Goal: Task Accomplishment & Management: Complete application form

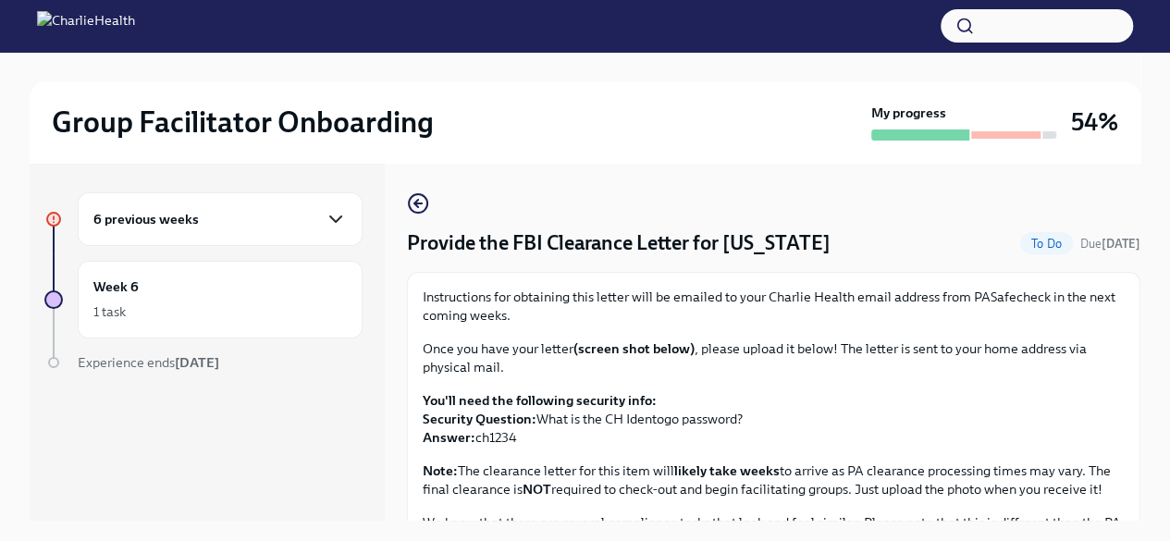
click at [335, 212] on icon "button" at bounding box center [336, 219] width 22 height 22
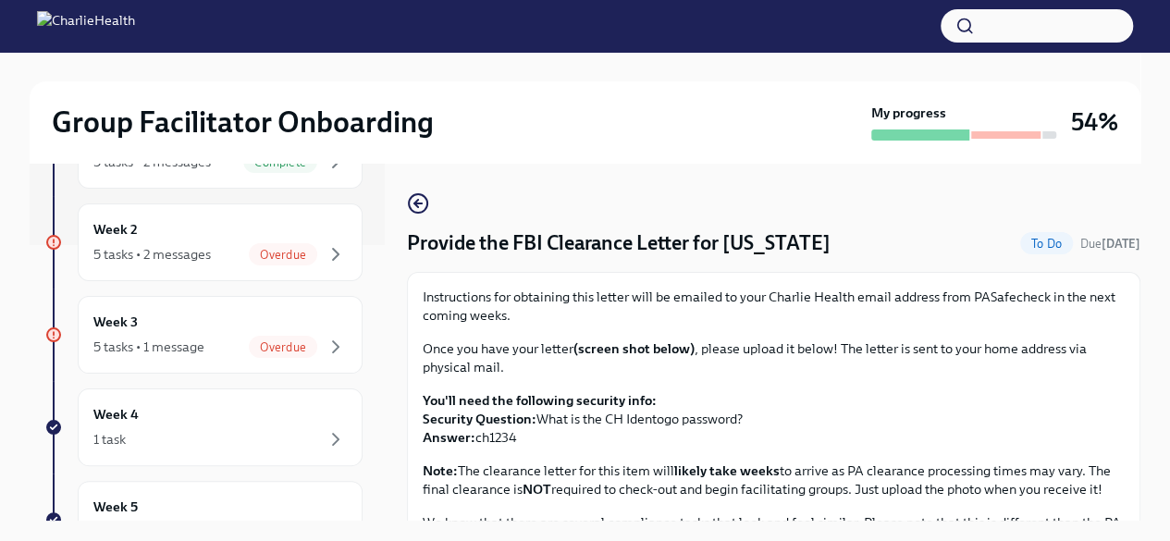
scroll to position [251, 0]
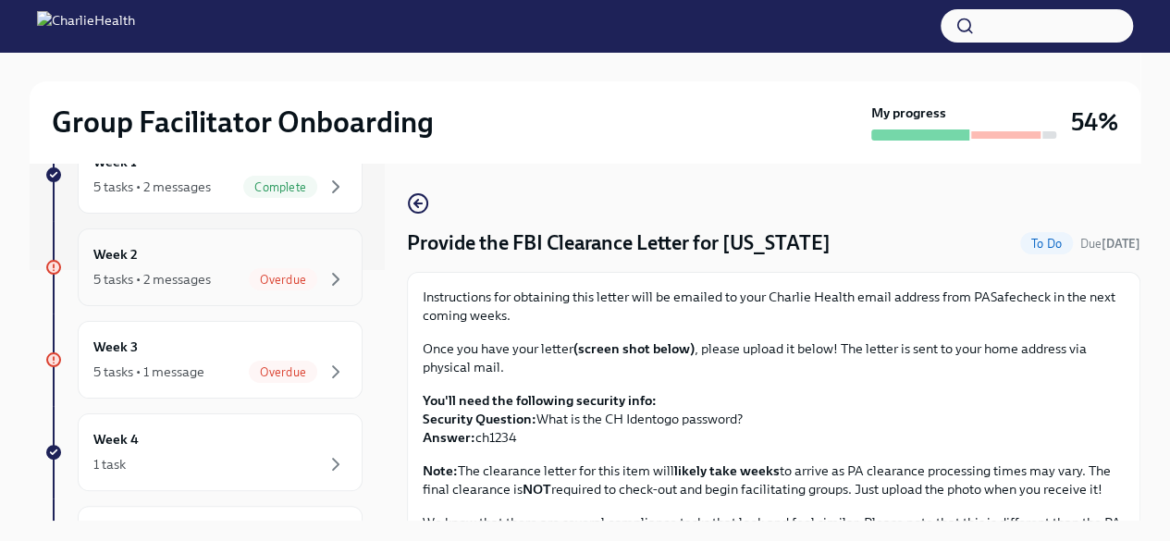
click at [256, 282] on span "Overdue" at bounding box center [283, 280] width 68 height 14
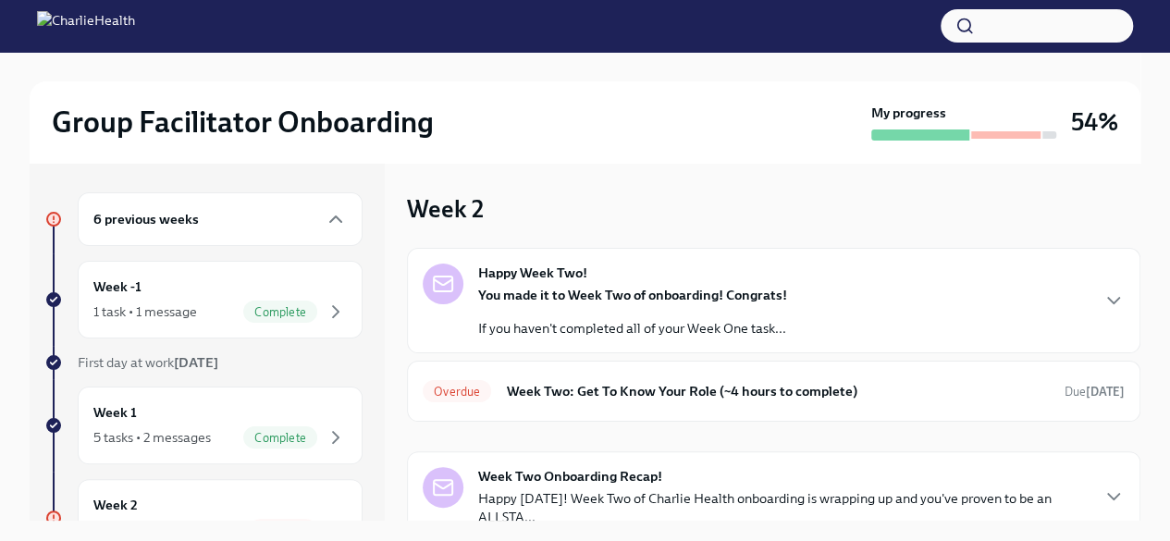
drag, startPoint x: 1136, startPoint y: 276, endPoint x: 631, endPoint y: 129, distance: 525.7
click at [631, 129] on div "Group Facilitator Onboarding" at bounding box center [458, 122] width 812 height 37
drag, startPoint x: 1169, startPoint y: 191, endPoint x: 1183, endPoint y: 235, distance: 45.6
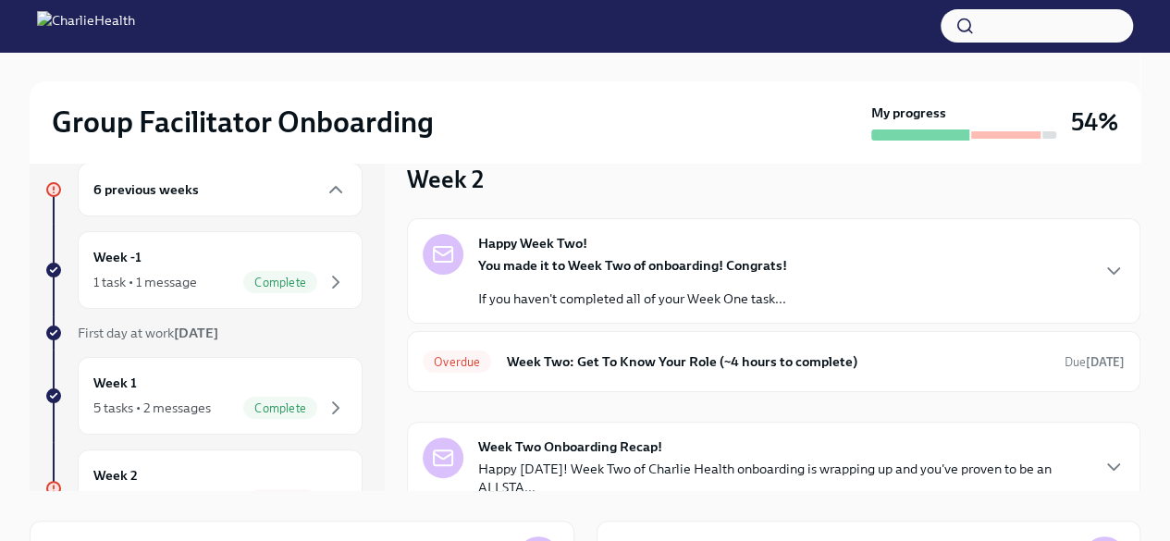
scroll to position [27, 0]
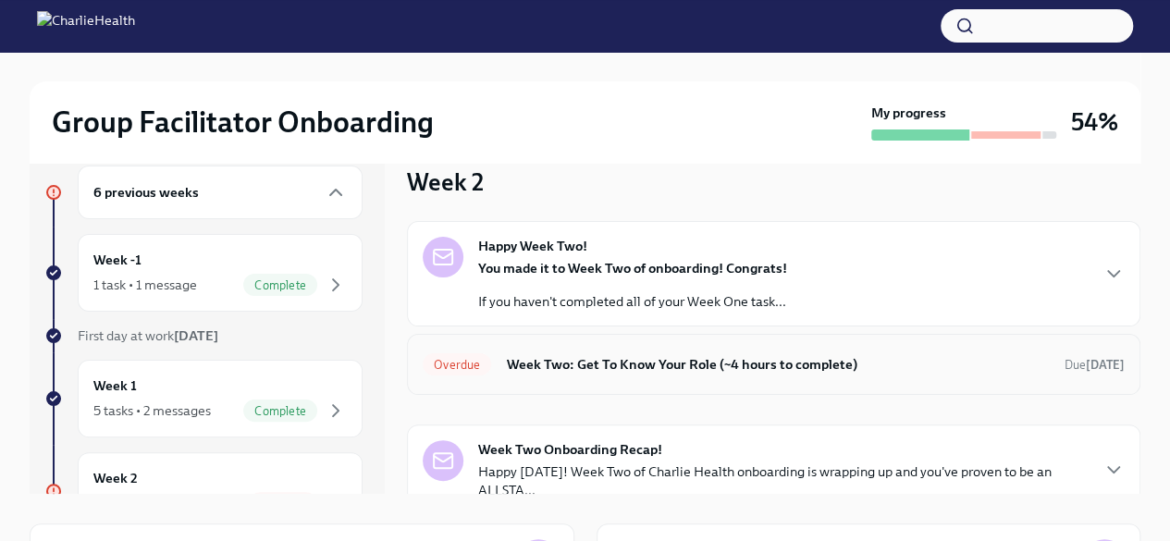
click at [590, 370] on h6 "Week Two: Get To Know Your Role (~4 hours to complete)" at bounding box center [778, 364] width 544 height 20
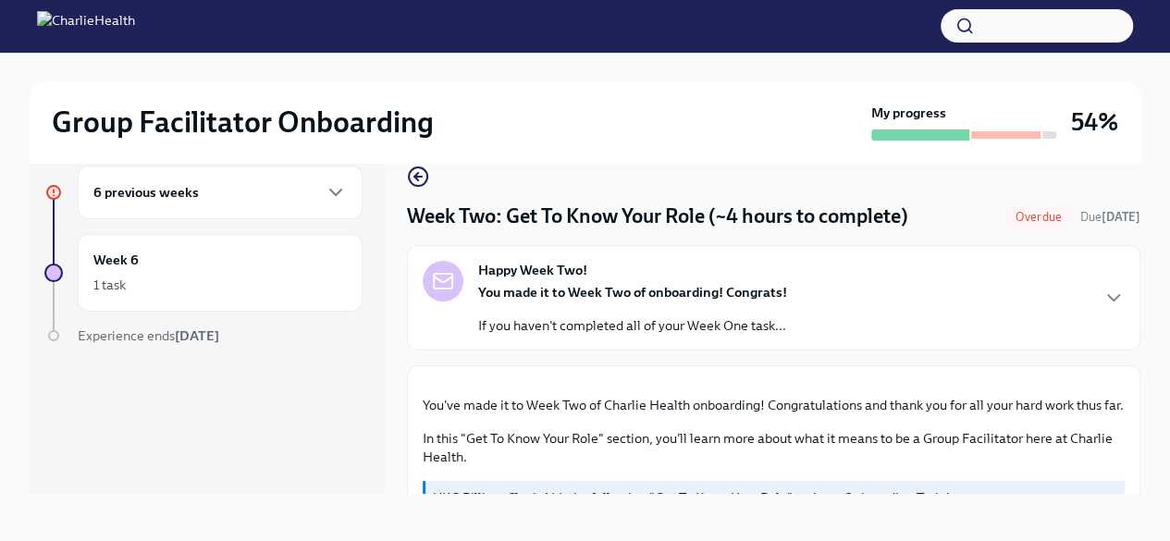
drag, startPoint x: 1125, startPoint y: 182, endPoint x: 1125, endPoint y: 214, distance: 31.4
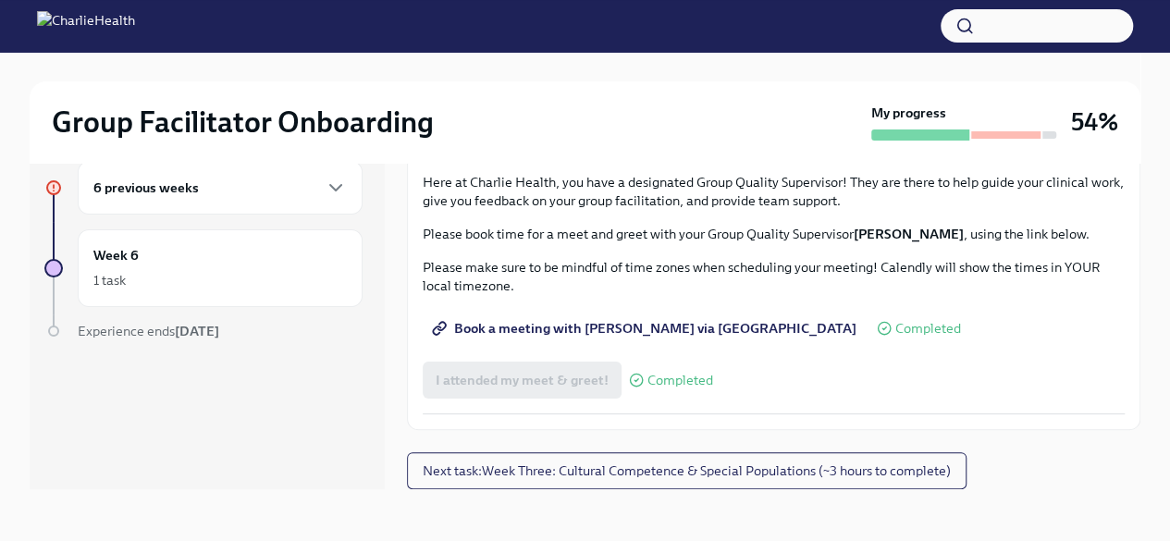
scroll to position [1816, 0]
click at [920, 477] on span "Next task : Week Three: Cultural Competence & Special Populations (~3 hours to …" at bounding box center [687, 471] width 528 height 18
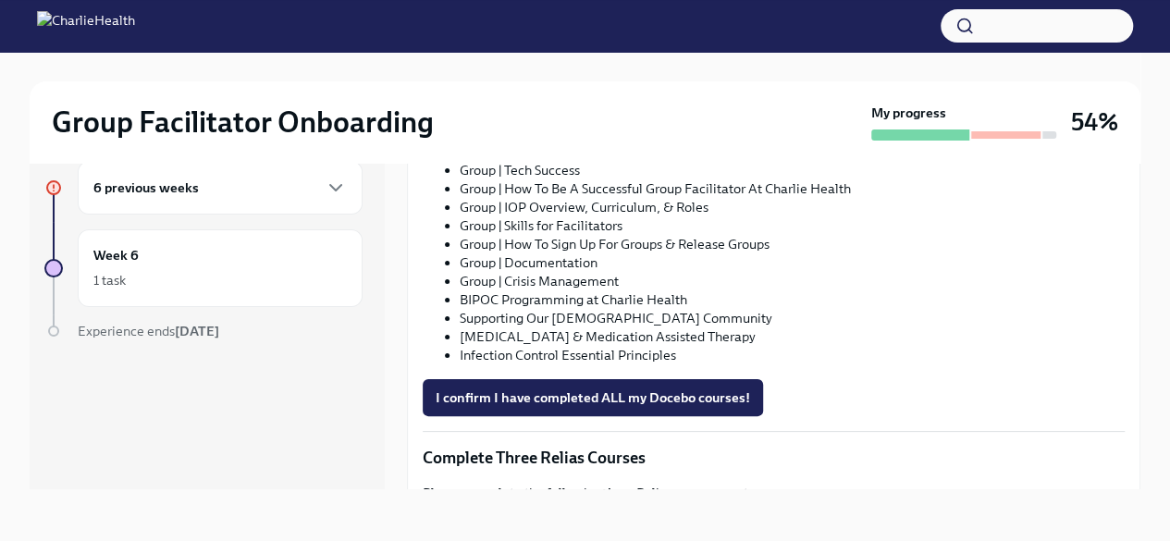
scroll to position [1193, 0]
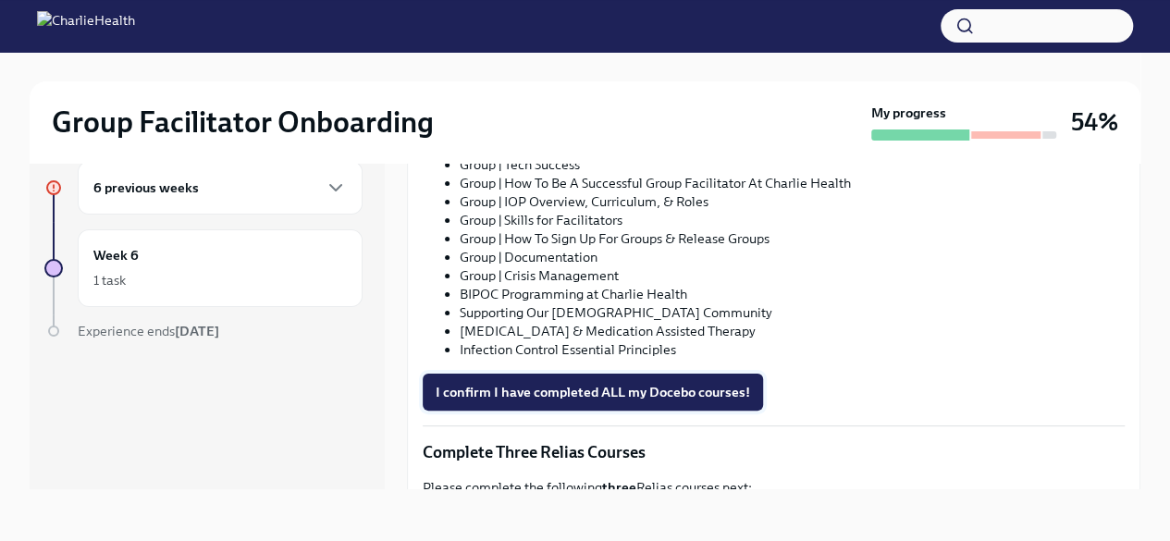
click at [716, 388] on span "I confirm I have completed ALL my Docebo courses!" at bounding box center [593, 392] width 314 height 18
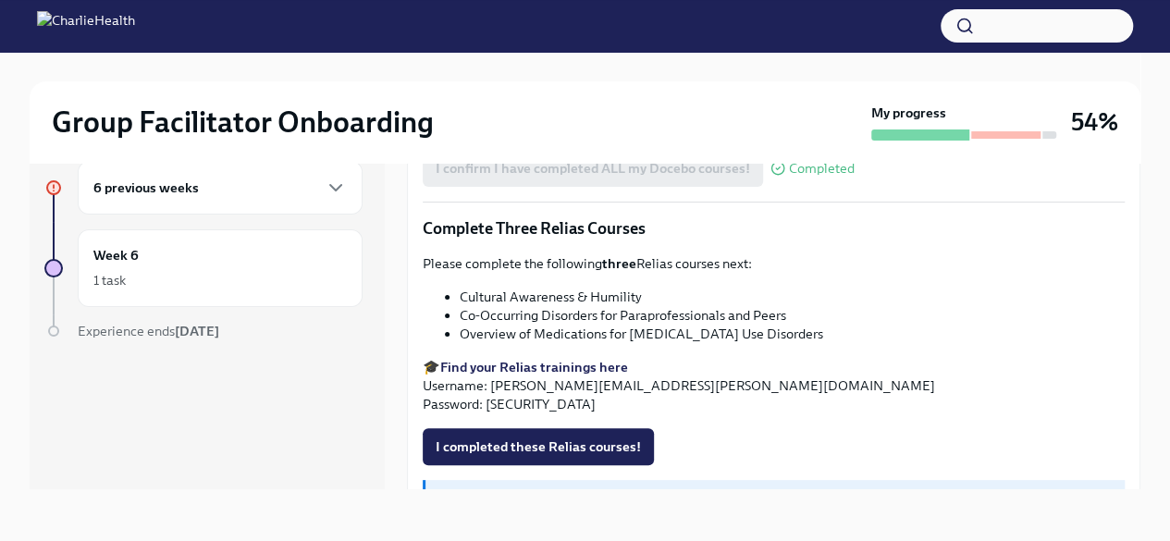
scroll to position [1424, 0]
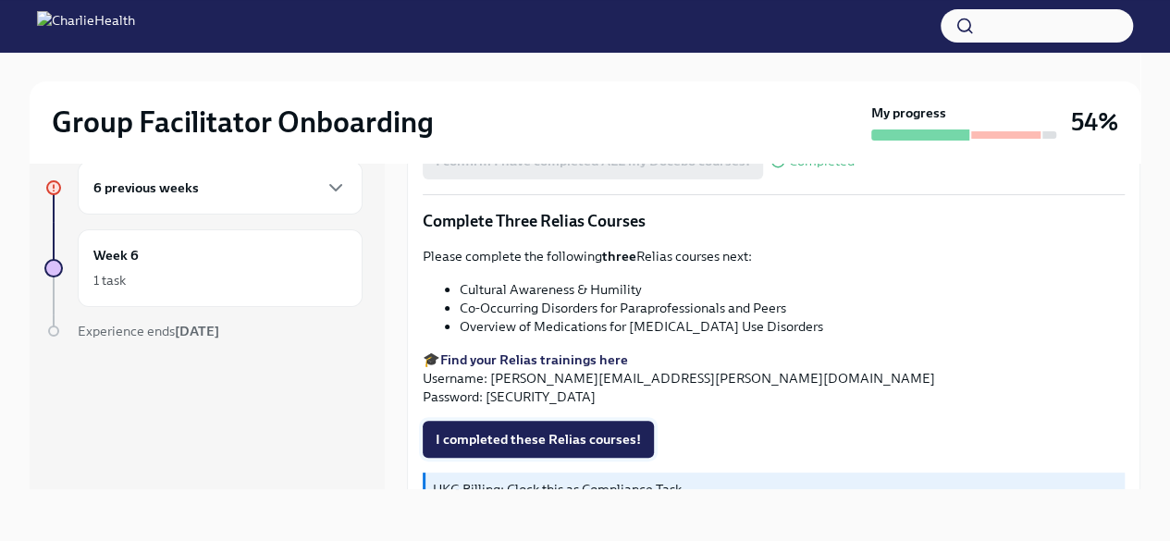
click at [585, 440] on span "I completed these Relias courses!" at bounding box center [538, 439] width 205 height 18
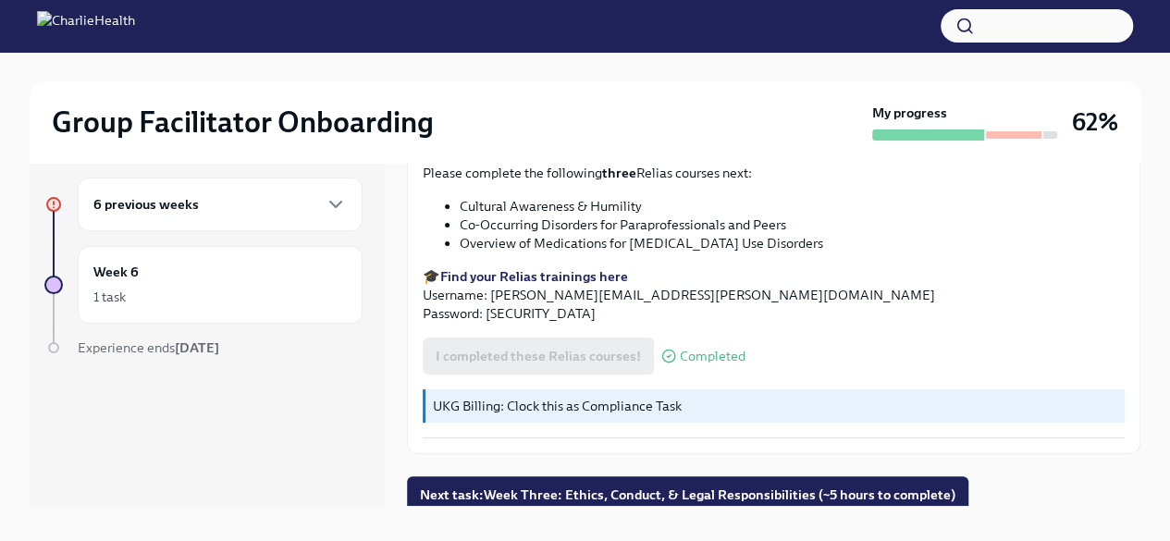
scroll to position [31, 0]
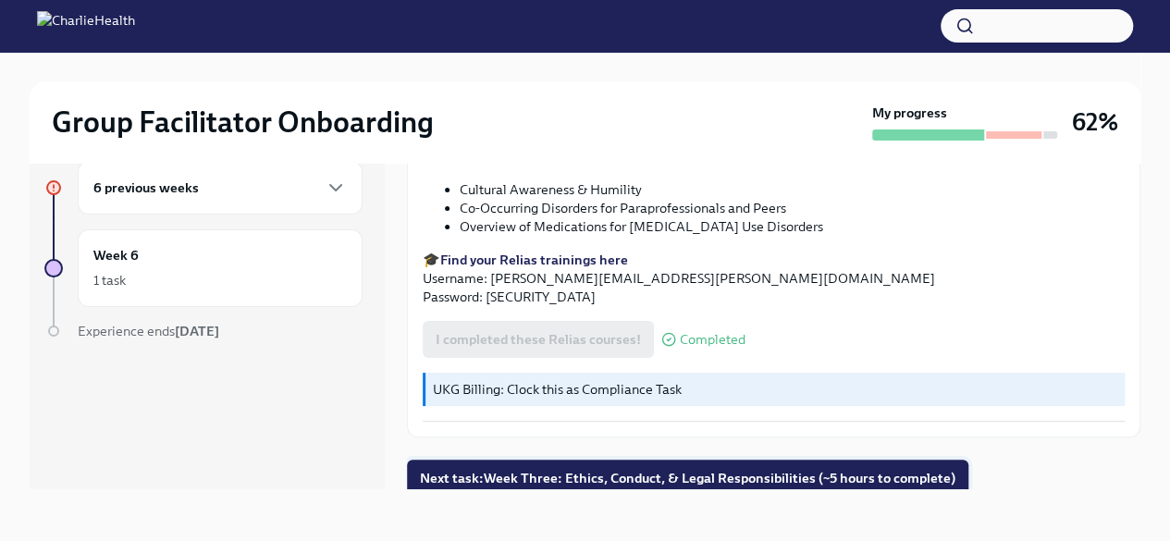
click at [921, 475] on span "Next task : Week Three: Ethics, Conduct, & Legal Responsibilities (~5 hours to …" at bounding box center [687, 478] width 535 height 18
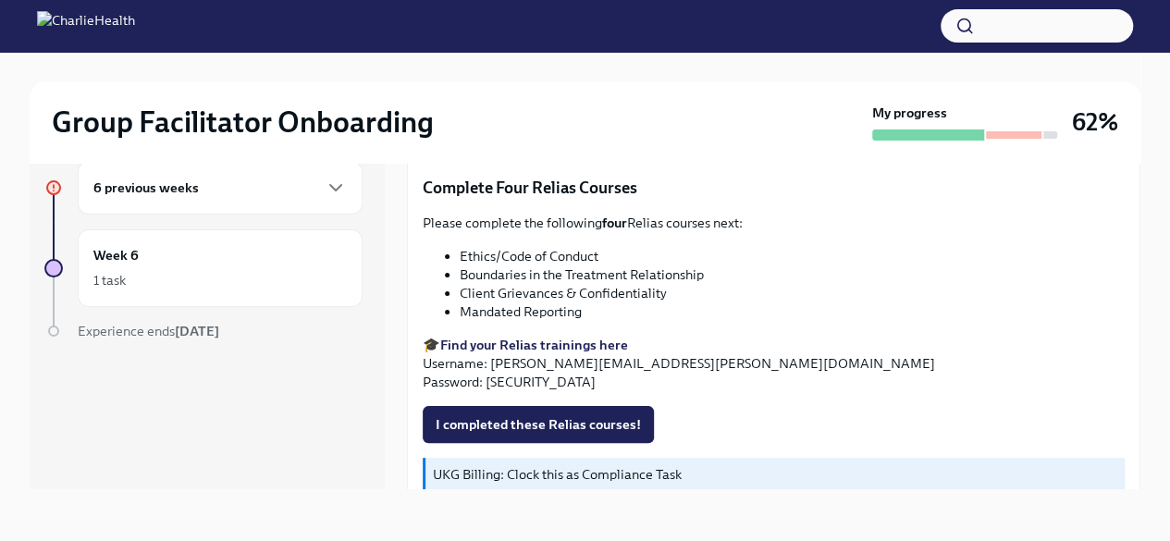
scroll to position [805, 0]
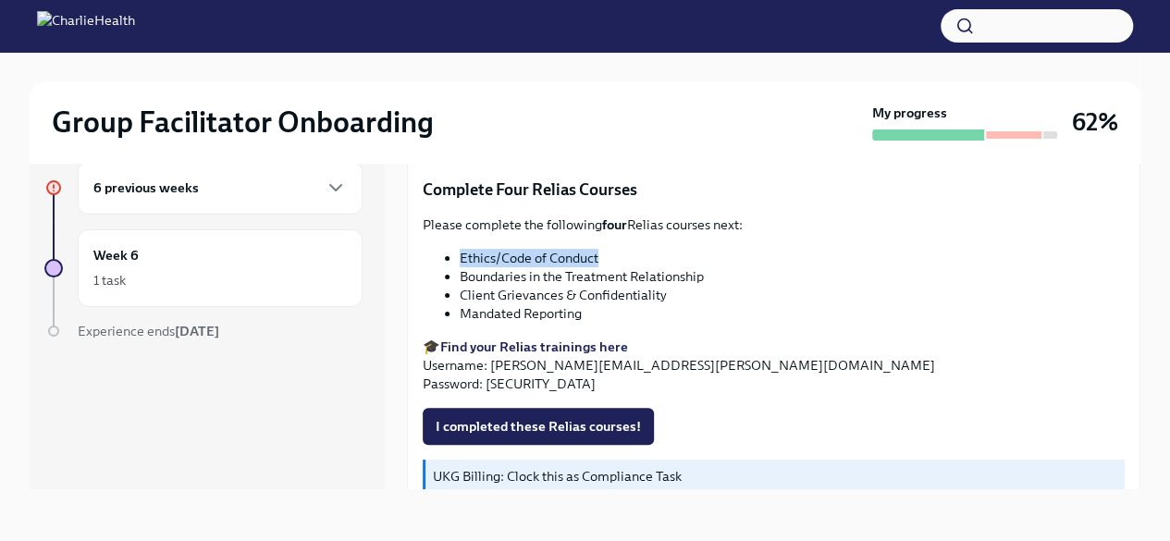
drag, startPoint x: 462, startPoint y: 242, endPoint x: 616, endPoint y: 246, distance: 153.6
click at [616, 249] on li "Ethics/Code of Conduct" at bounding box center [792, 258] width 665 height 18
copy li "Ethics/Code of Conduct"
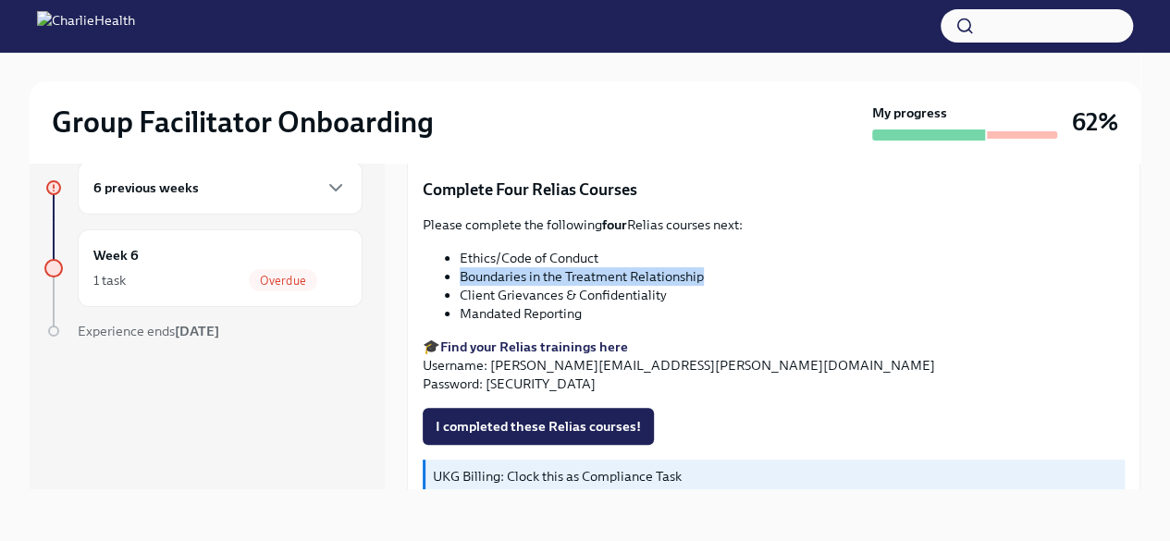
drag, startPoint x: 705, startPoint y: 267, endPoint x: 453, endPoint y: 258, distance: 251.7
click at [453, 258] on ul "Ethics/Code of Conduct Boundaries in the Treatment Relationship Client Grievanc…" at bounding box center [774, 286] width 702 height 74
copy li "Boundaries in the Treatment Relationship"
